Goal: Complete application form: Complete application form

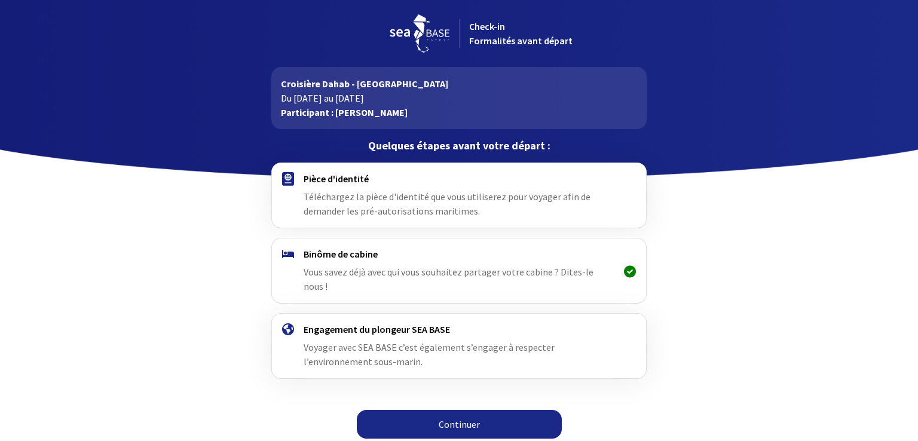
click at [359, 202] on div "Pièce d'identité Téléchargez la pièce d'identité que vous utiliserez pour voyag…" at bounding box center [459, 195] width 310 height 45
click at [432, 410] on link "Continuer" at bounding box center [459, 424] width 205 height 29
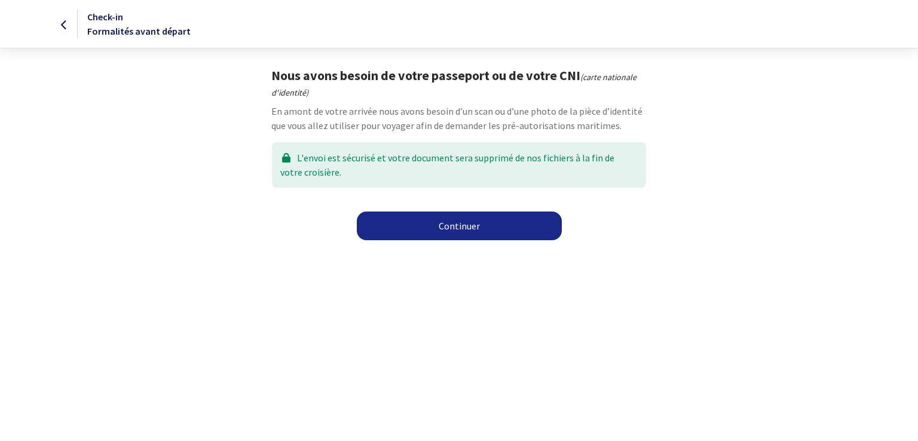
click at [439, 229] on link "Continuer" at bounding box center [459, 226] width 205 height 29
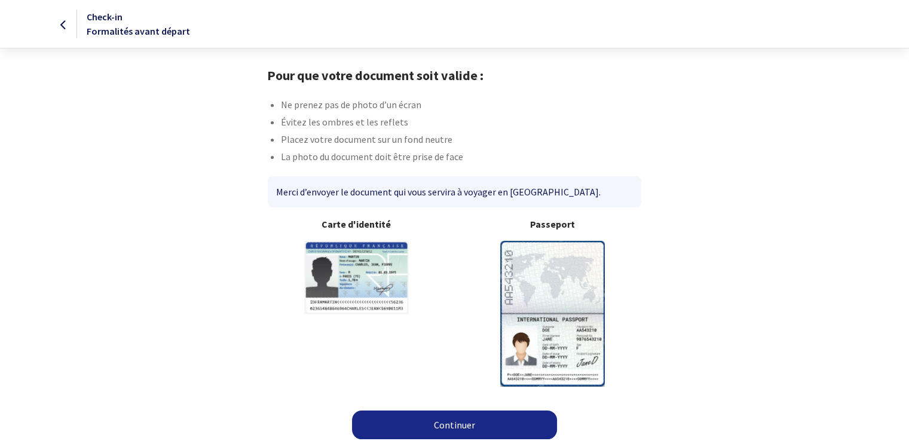
click at [424, 420] on link "Continuer" at bounding box center [454, 425] width 205 height 29
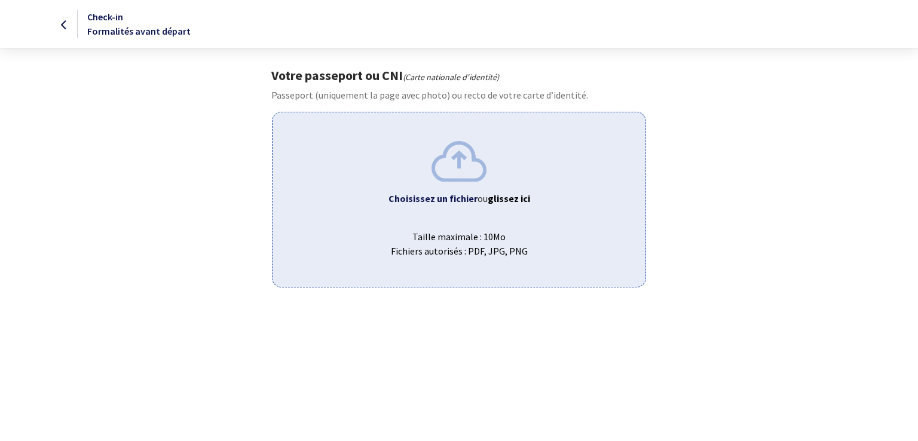
click at [442, 201] on b "Choisissez un fichier" at bounding box center [433, 199] width 89 height 12
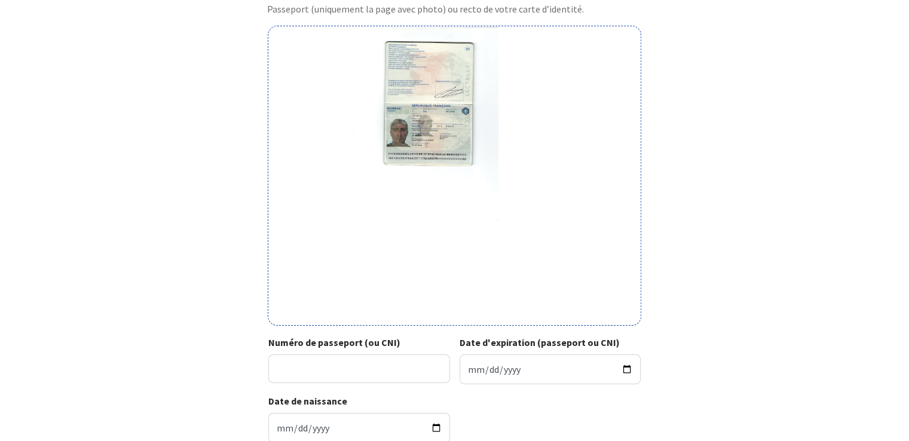
scroll to position [80, 0]
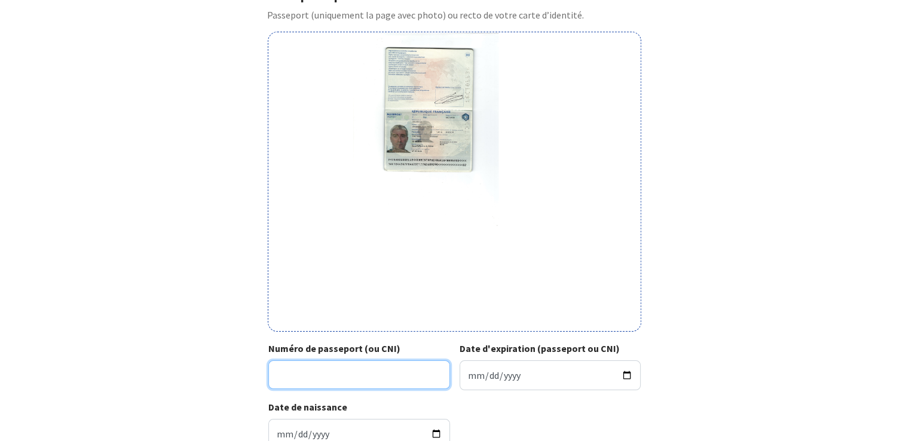
click at [328, 378] on input "Numéro de passeport (ou CNI)" at bounding box center [359, 375] width 182 height 29
click at [424, 123] on img at bounding box center [454, 181] width 205 height 299
click at [300, 380] on input "Numéro de passeport (ou CNI)" at bounding box center [359, 375] width 182 height 29
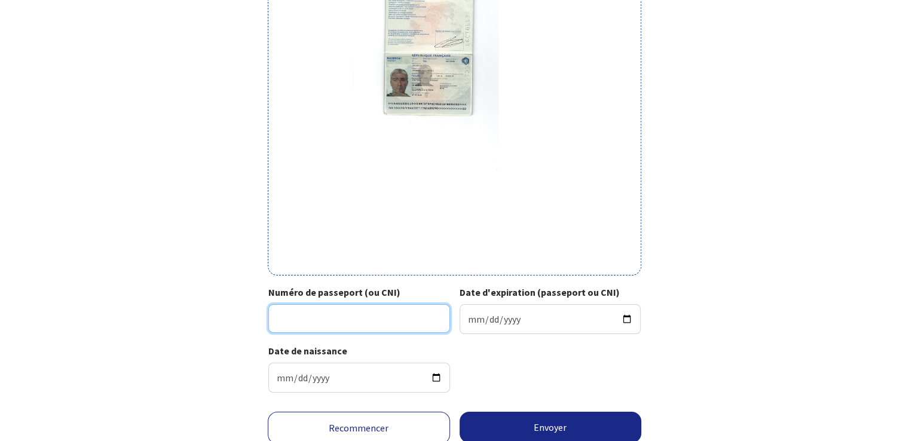
scroll to position [152, 0]
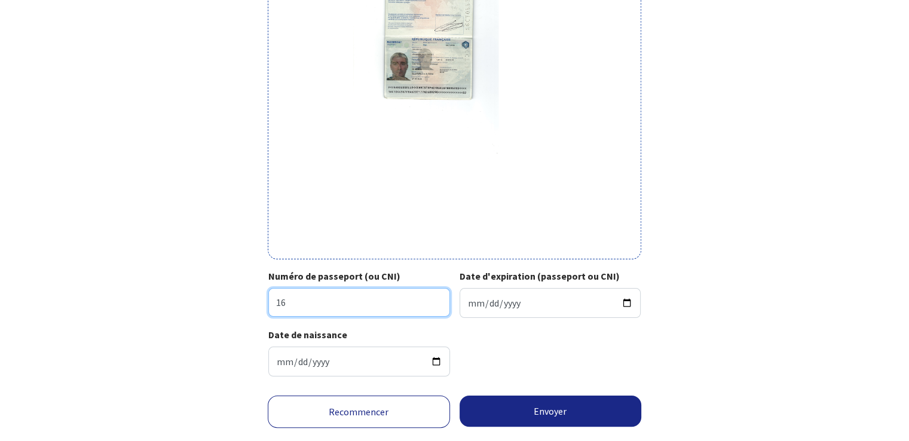
type input "16CT04436"
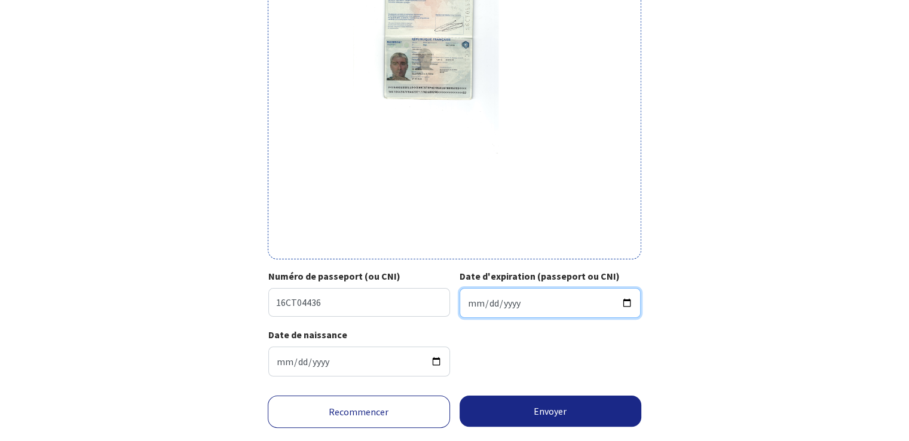
click at [502, 307] on input "Date d'expiration (passeport ou CNI)" at bounding box center [551, 303] width 182 height 30
click at [471, 307] on input "Date d'expiration (passeport ou CNI)" at bounding box center [551, 303] width 182 height 30
type input "2026-09-29"
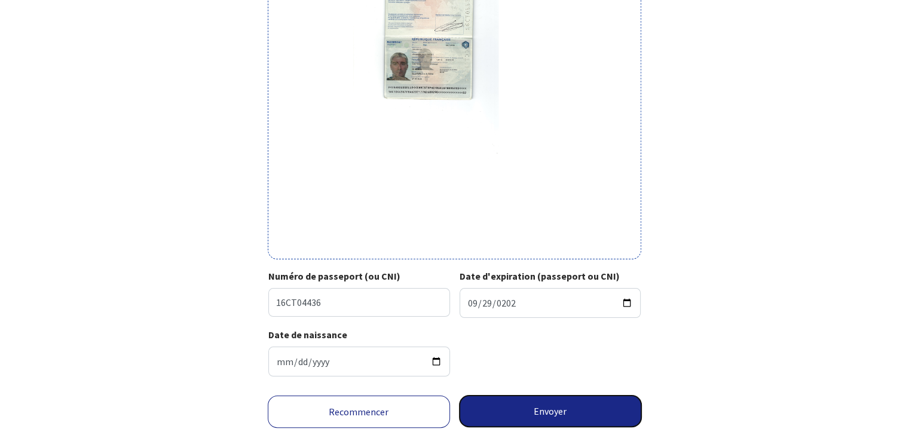
click at [520, 413] on button "Envoyer" at bounding box center [551, 411] width 182 height 31
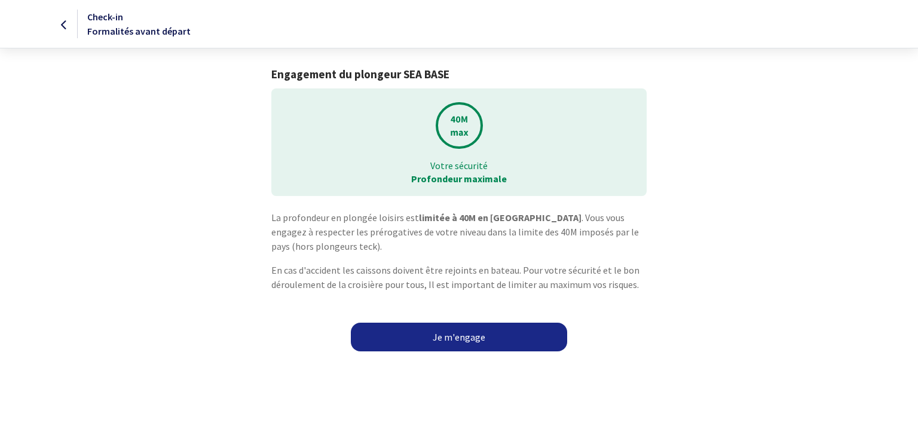
click at [458, 338] on link "Je m'engage" at bounding box center [459, 337] width 216 height 29
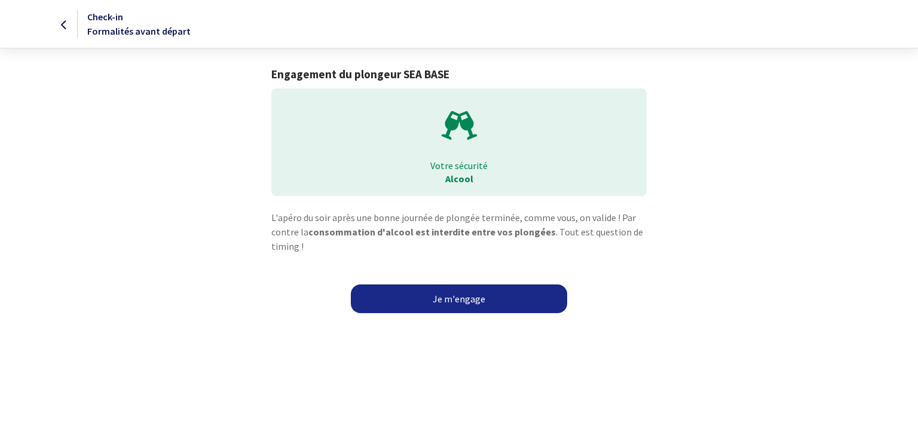
click at [462, 297] on link "Je m'engage" at bounding box center [459, 299] width 216 height 29
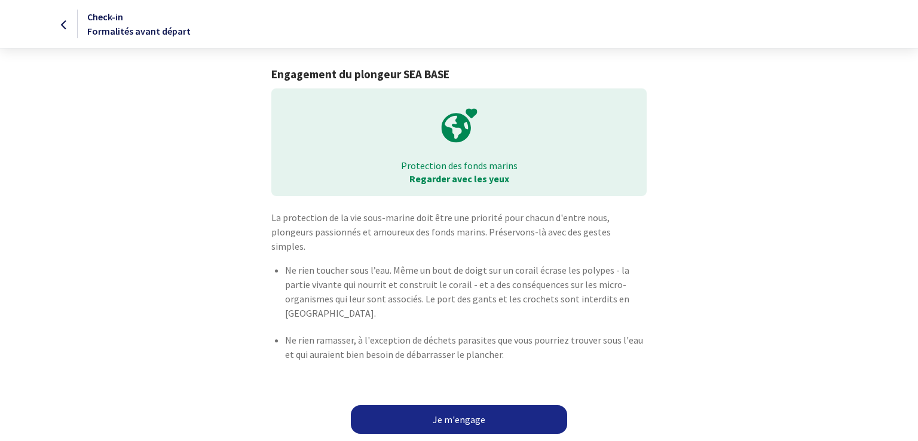
click at [442, 405] on link "Je m'engage" at bounding box center [459, 419] width 216 height 29
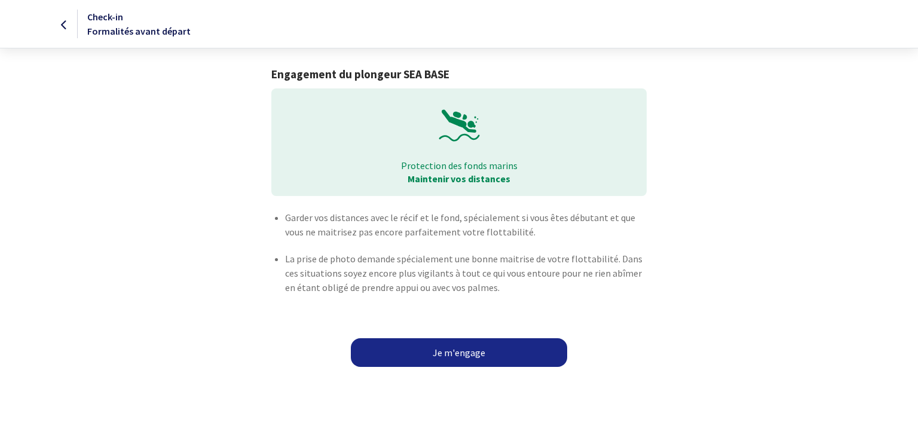
click at [454, 355] on link "Je m'engage" at bounding box center [459, 352] width 216 height 29
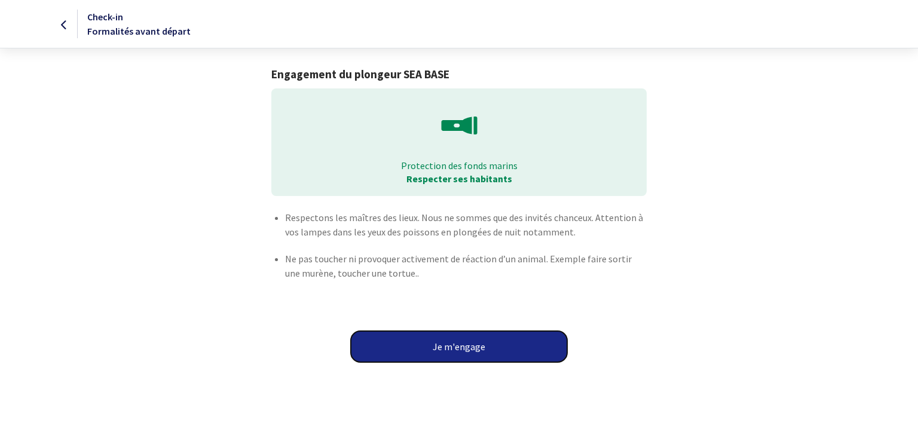
click at [454, 355] on button "Je m'engage" at bounding box center [459, 346] width 216 height 31
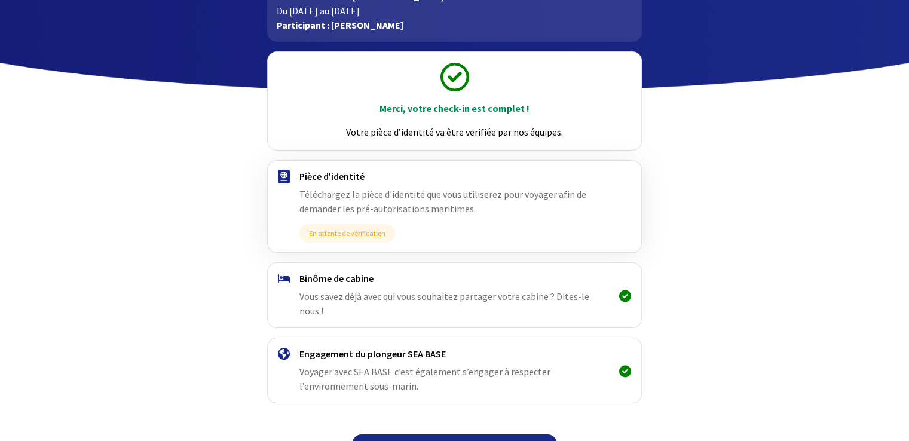
scroll to position [101, 0]
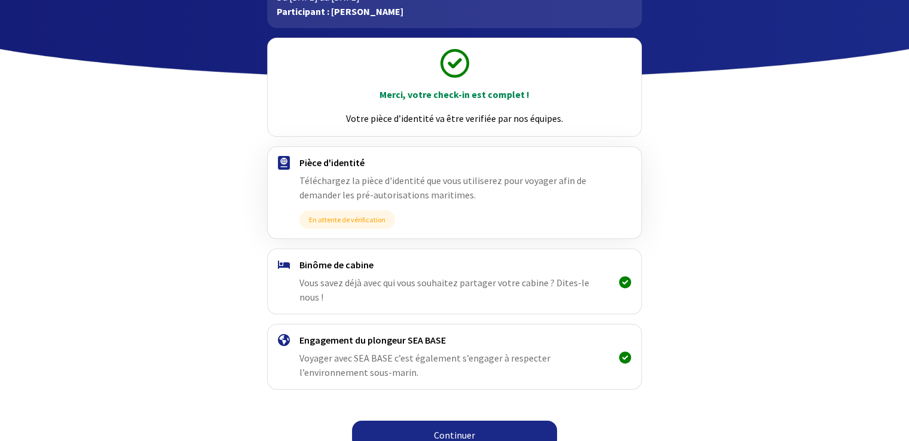
click at [448, 421] on link "Continuer" at bounding box center [454, 435] width 205 height 29
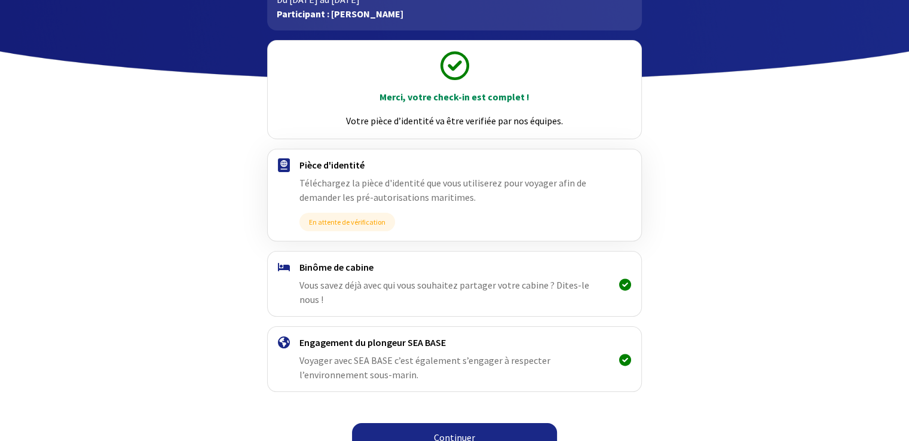
scroll to position [101, 0]
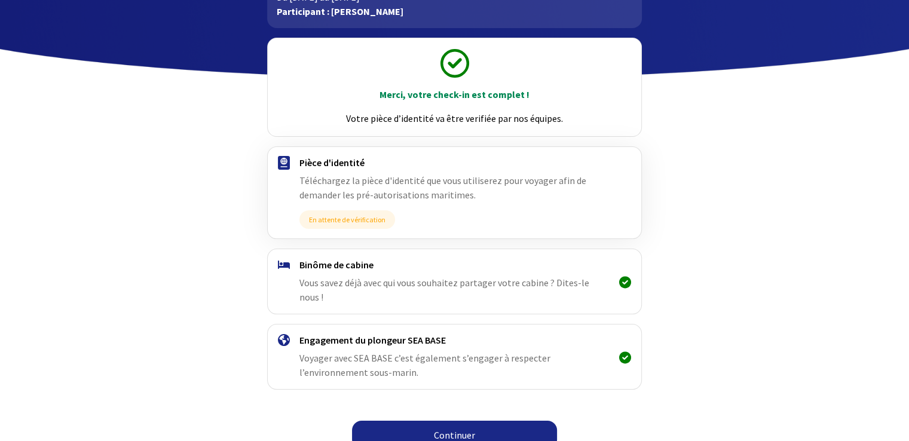
click at [468, 421] on link "Continuer" at bounding box center [454, 435] width 205 height 29
